Goal: Task Accomplishment & Management: Use online tool/utility

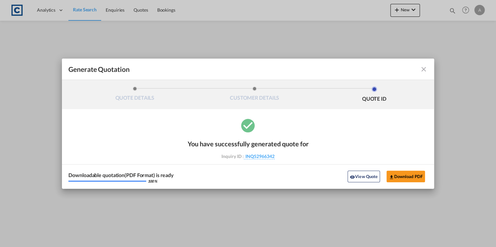
click at [426, 69] on md-icon "icon-close fg-AAA8AD cursor m-0" at bounding box center [424, 69] width 8 height 8
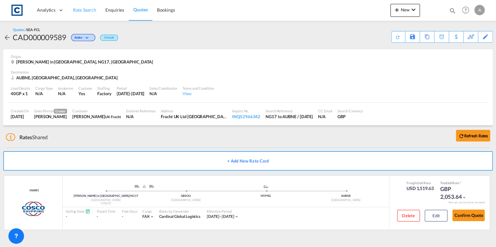
drag, startPoint x: 81, startPoint y: 11, endPoint x: 95, endPoint y: 17, distance: 14.9
click at [81, 11] on span "Rate Search" at bounding box center [84, 10] width 23 height 6
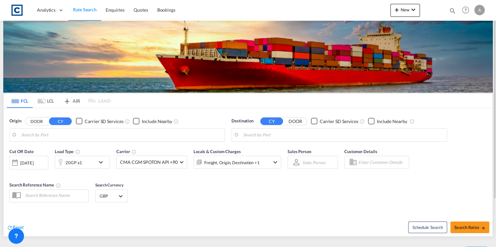
type input "GB-NG17, [GEOGRAPHIC_DATA]"
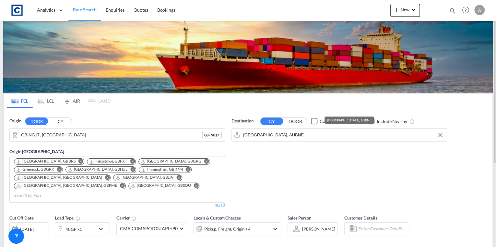
click at [283, 134] on input "[GEOGRAPHIC_DATA], AUBNE" at bounding box center [343, 135] width 200 height 10
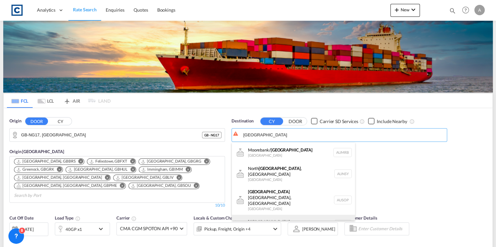
click at [281, 215] on div "[GEOGRAPHIC_DATA] [GEOGRAPHIC_DATA] AUSYD" at bounding box center [293, 224] width 123 height 19
type input "[GEOGRAPHIC_DATA], AUSYD"
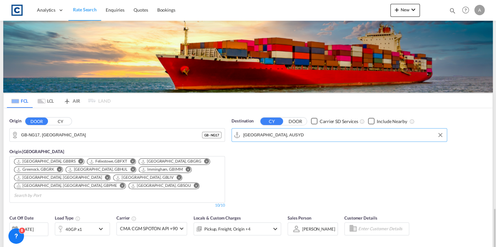
scroll to position [125, 0]
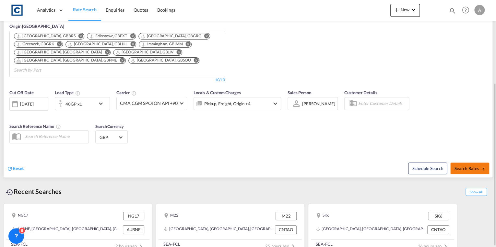
click at [460, 166] on span "Search Rates" at bounding box center [469, 168] width 31 height 5
type input "NG17 to AUSYD / [DATE]"
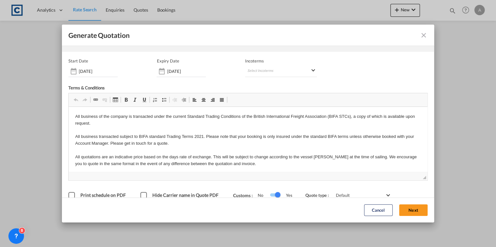
scroll to position [33, 0]
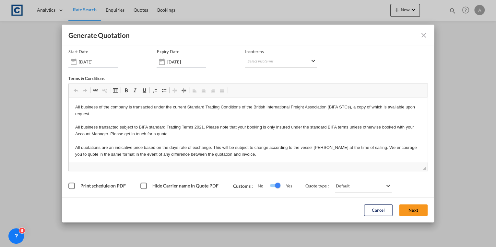
click at [402, 209] on button "Next" at bounding box center [413, 211] width 29 height 12
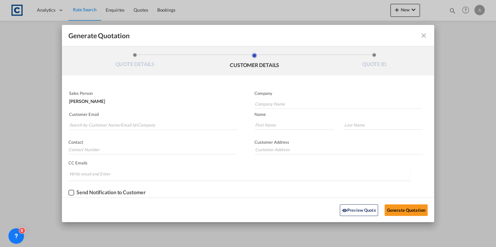
scroll to position [0, 0]
click at [118, 127] on input "Search by Customer Name/Email Id/Company" at bounding box center [153, 125] width 168 height 10
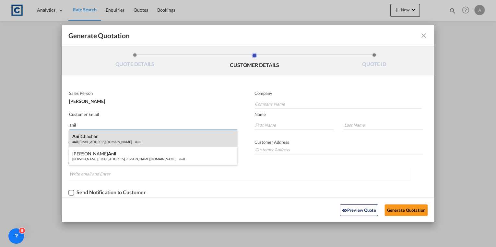
type input "anil"
click at [119, 135] on div "[PERSON_NAME] [PERSON_NAME] .[EMAIL_ADDRESS][DOMAIN_NAME] null" at bounding box center [153, 138] width 168 height 17
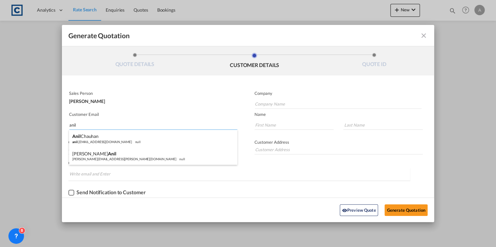
type input "UK Fracht"
type input "[EMAIL_ADDRESS][DOMAIN_NAME]"
type input "Anil"
type input "Chauhan"
type input "Tel: [PHONE_NUMBER]"
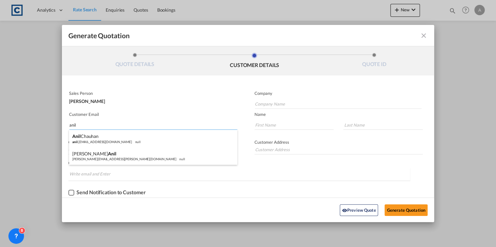
type input "Fracht UK Ltd [GEOGRAPHIC_DATA], [STREET_ADDRESS]"
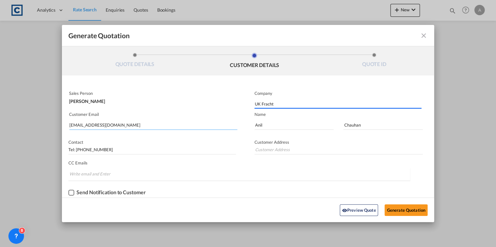
type input "Fracht UK Ltd [GEOGRAPHIC_DATA], [STREET_ADDRESS]"
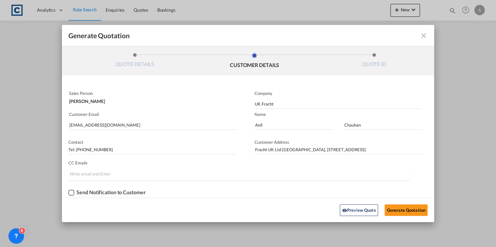
click at [70, 193] on div "Checkbox No Ink" at bounding box center [71, 193] width 6 height 6
click at [400, 212] on button "Generate Quotation" at bounding box center [405, 210] width 43 height 12
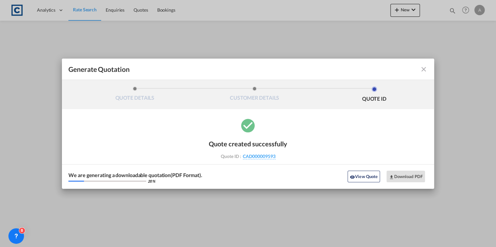
drag, startPoint x: 283, startPoint y: 157, endPoint x: 276, endPoint y: 160, distance: 7.8
click at [276, 160] on div "Quote created successfully Quote ID : CAD000009593 Note: Email not sent to cust…" at bounding box center [248, 148] width 78 height 31
drag, startPoint x: 276, startPoint y: 160, endPoint x: 263, endPoint y: 156, distance: 13.5
copy div "CAD000009593"
